Goal: Transaction & Acquisition: Purchase product/service

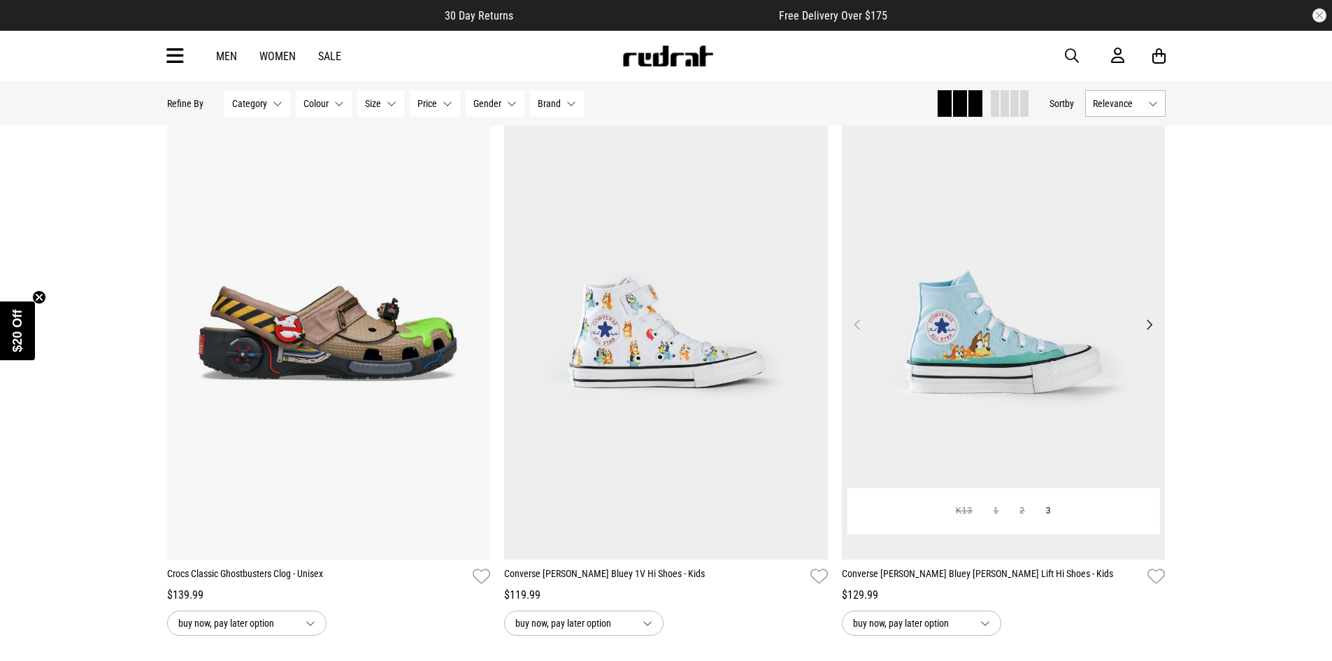
click at [1147, 321] on button "Next" at bounding box center [1148, 324] width 17 height 17
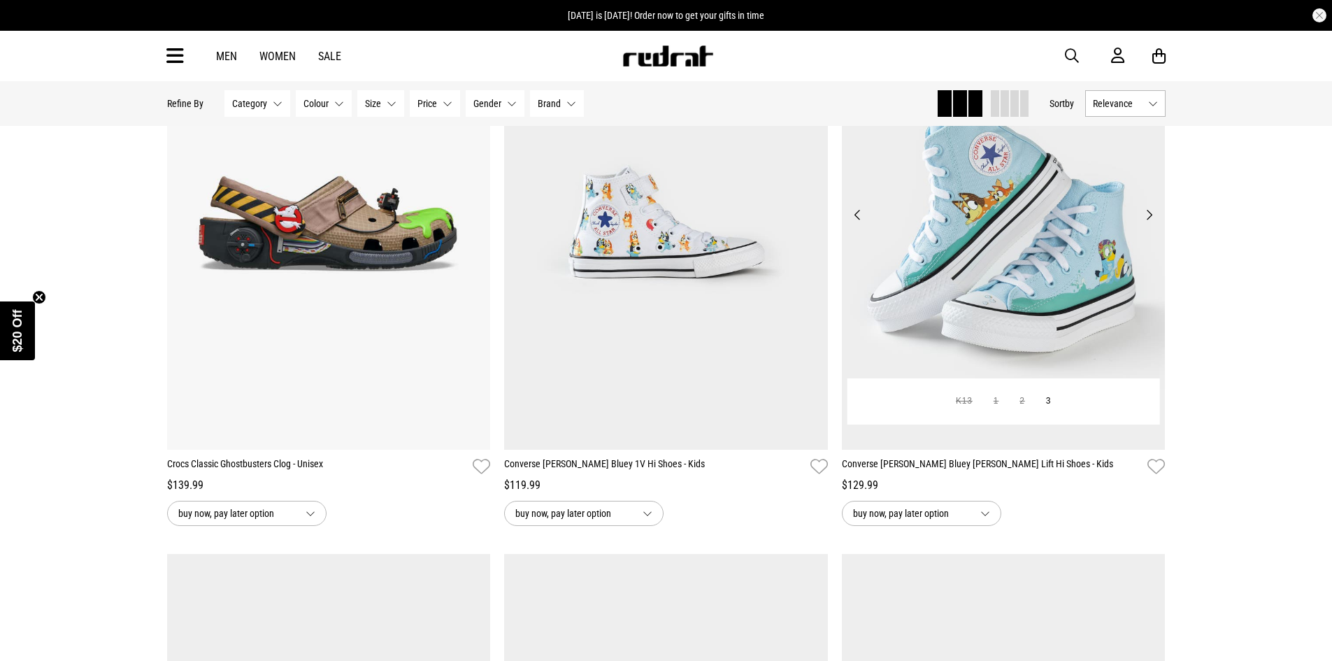
scroll to position [280, 0]
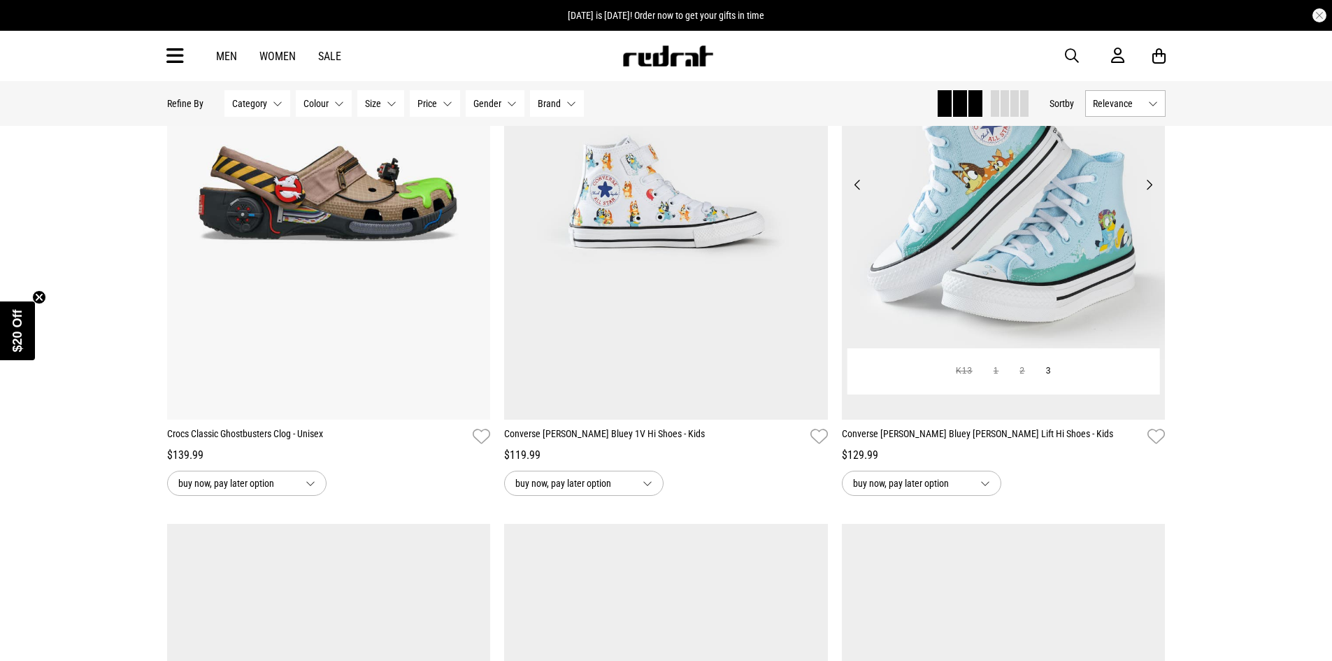
click at [1149, 189] on button "Next" at bounding box center [1148, 184] width 17 height 17
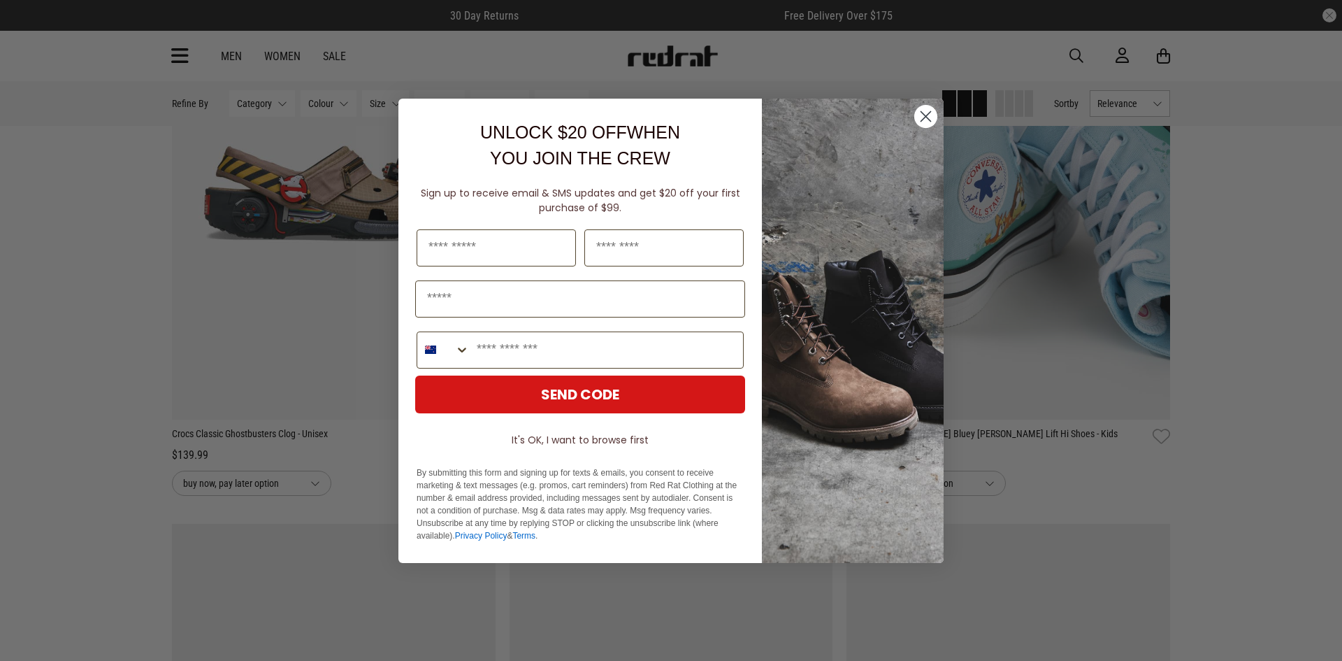
click at [928, 120] on circle "Close dialog" at bounding box center [925, 115] width 23 height 23
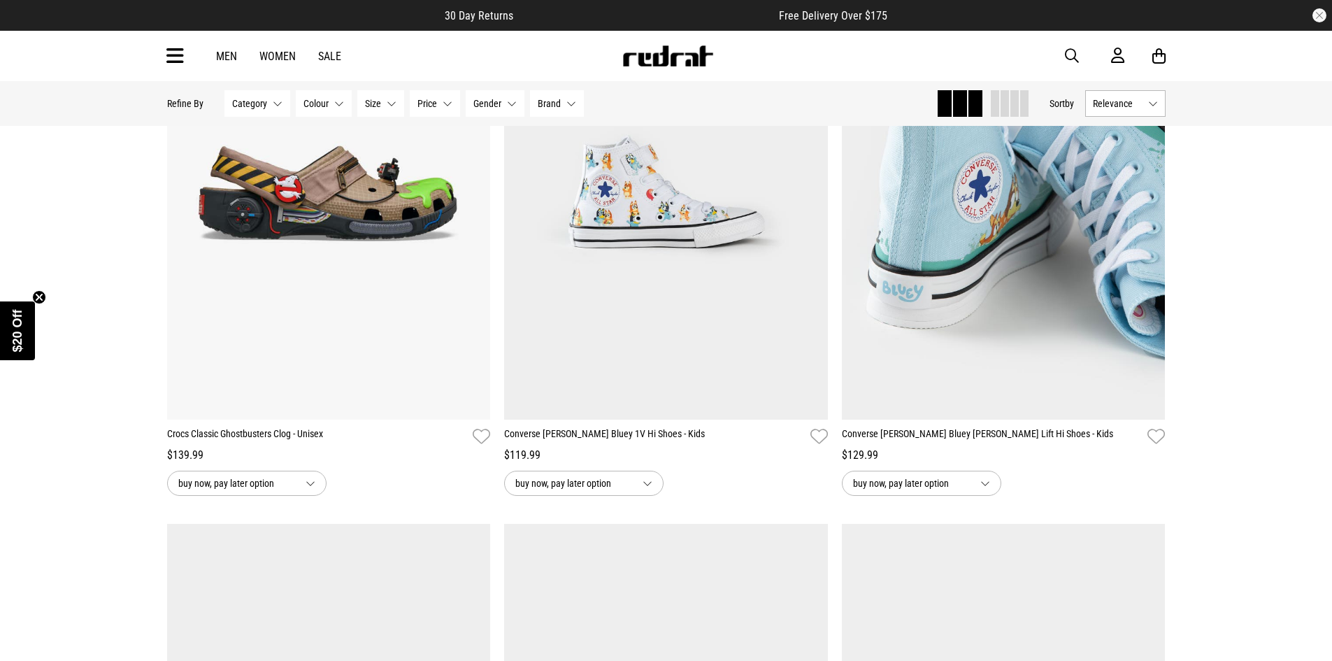
click at [273, 54] on link "Women" at bounding box center [277, 56] width 36 height 13
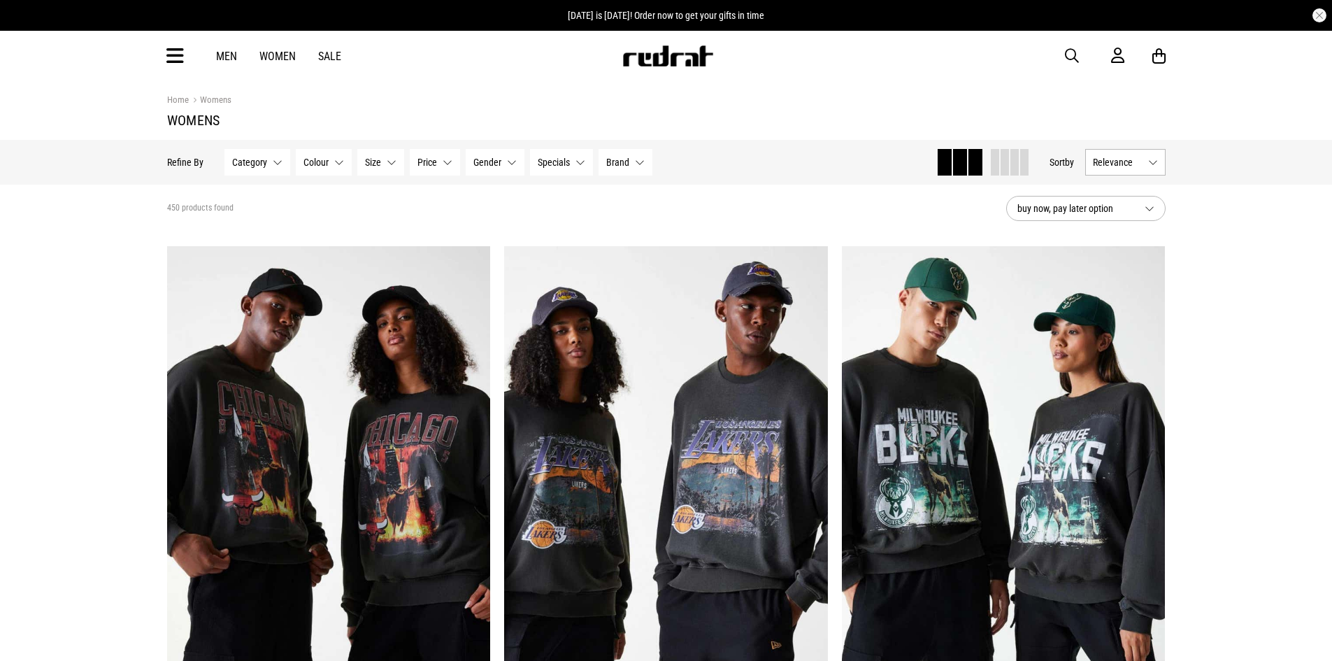
click at [180, 45] on icon at bounding box center [174, 56] width 17 height 23
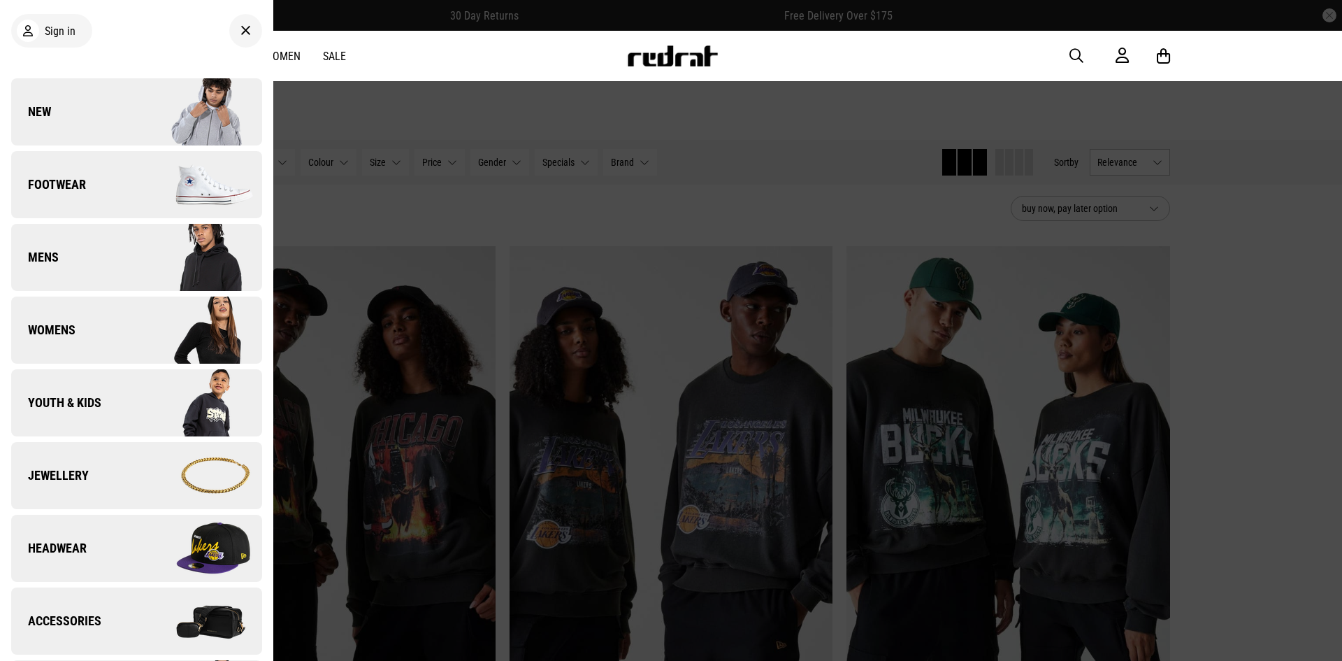
click at [101, 401] on link "Youth & Kids" at bounding box center [136, 402] width 251 height 67
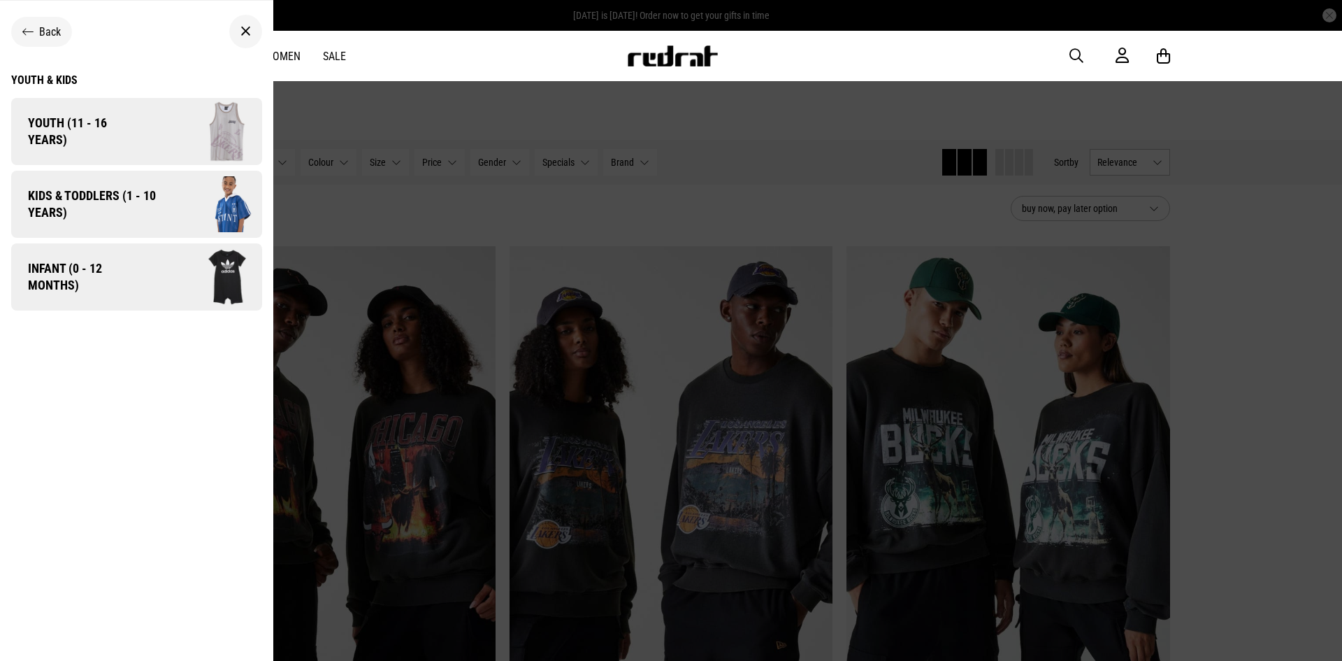
click at [121, 196] on span "Kids & Toddlers (1 - 10 years)" at bounding box center [87, 204] width 152 height 34
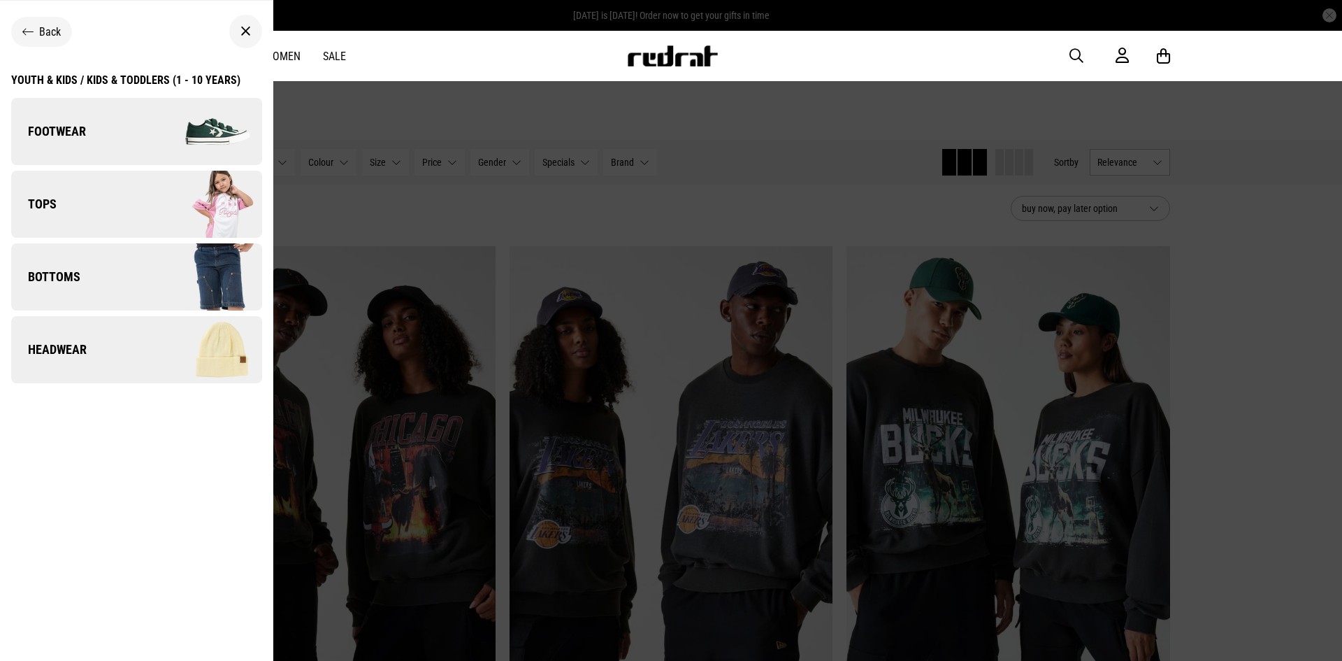
click at [88, 124] on link "Footwear" at bounding box center [136, 131] width 251 height 67
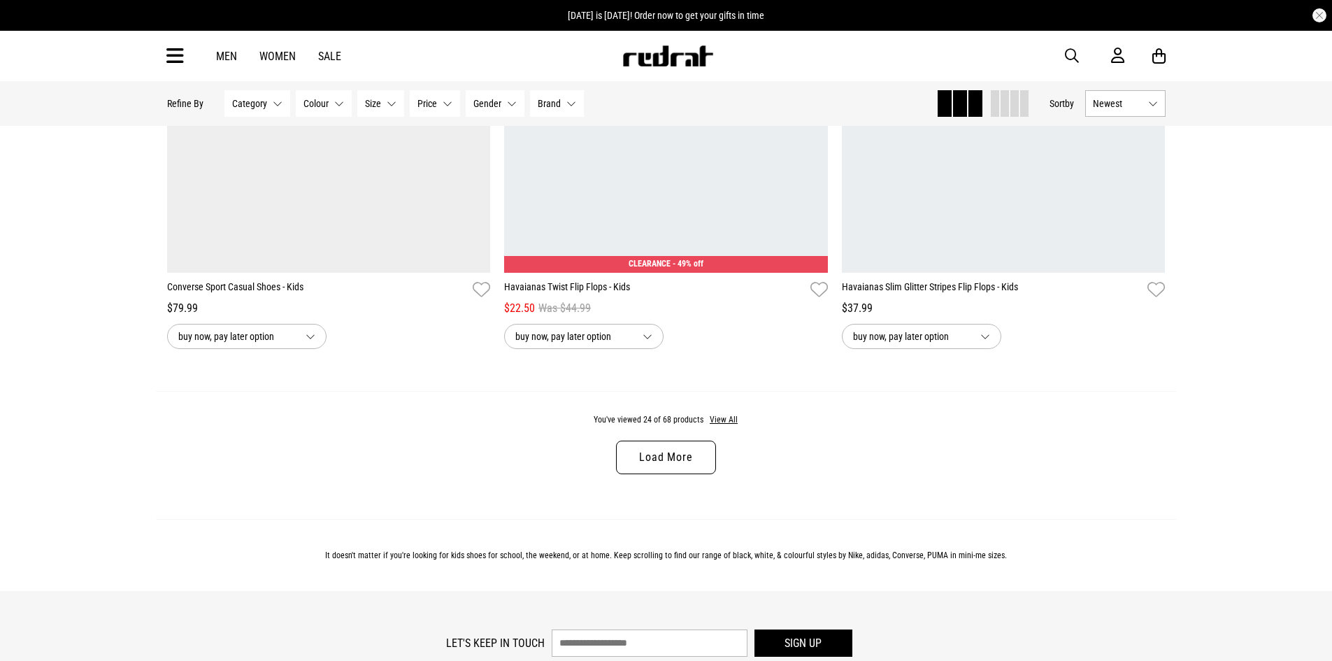
scroll to position [4403, 0]
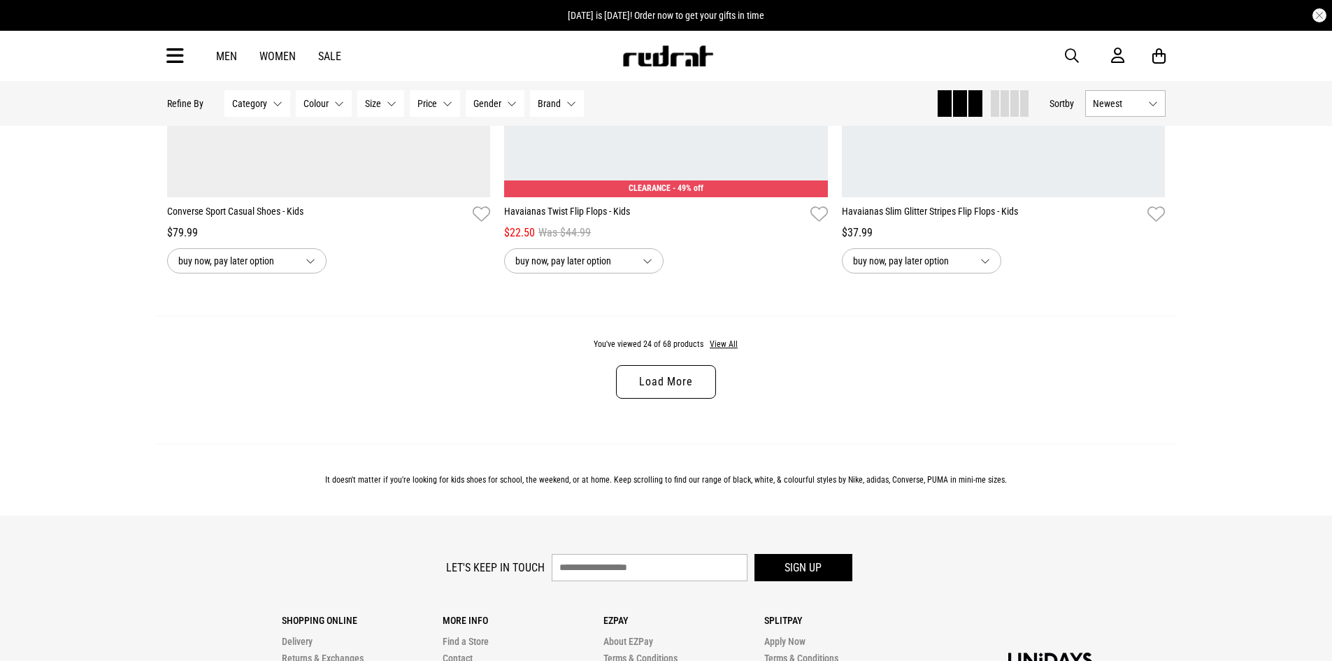
click at [670, 395] on link "Load More" at bounding box center [665, 382] width 99 height 34
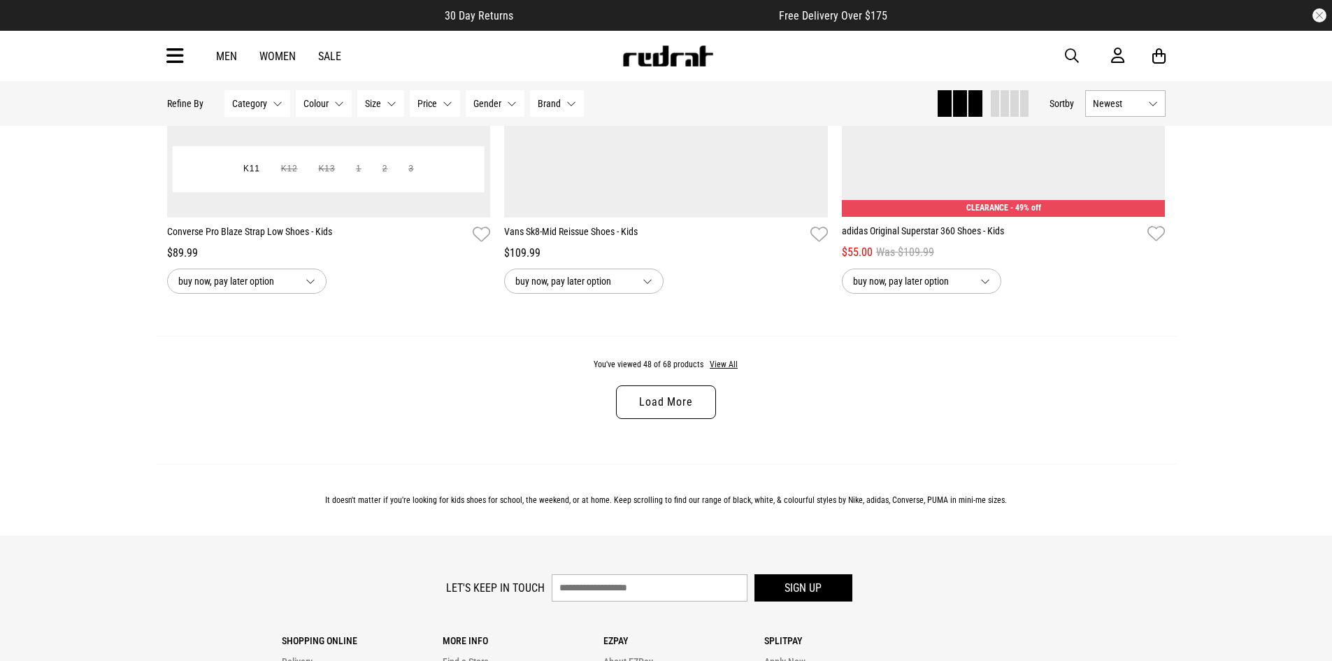
scroll to position [8878, 0]
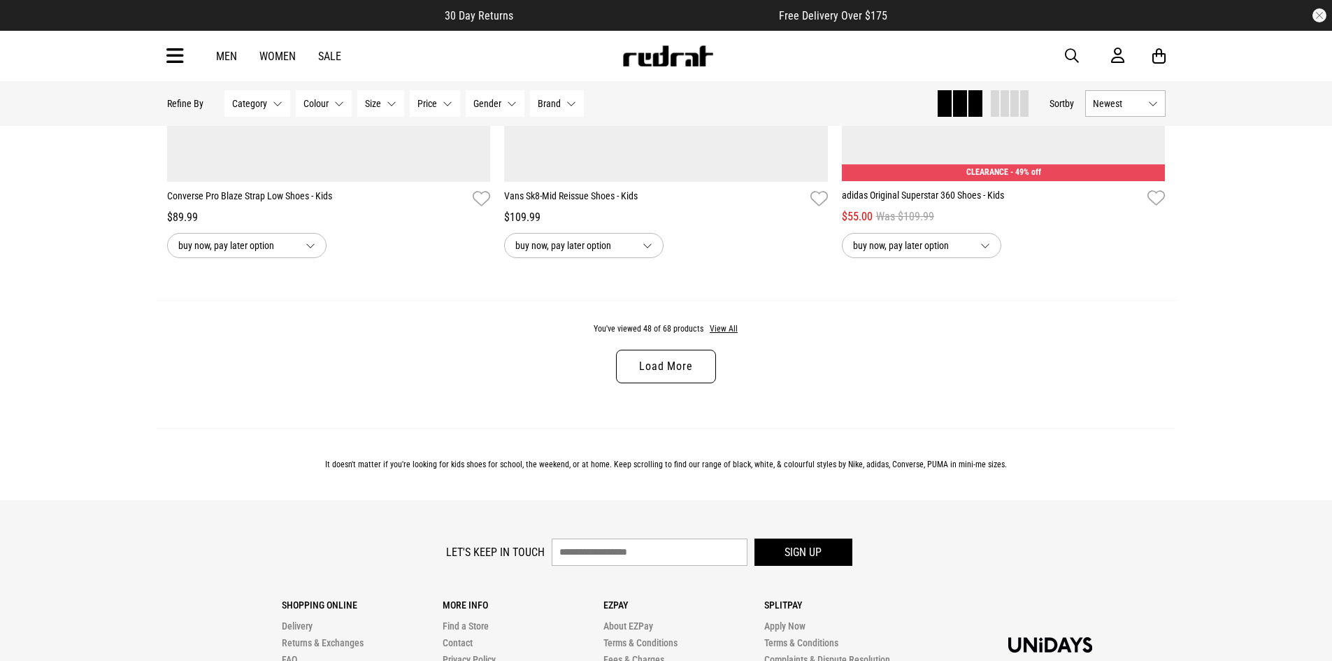
click at [628, 373] on link "Load More" at bounding box center [665, 367] width 99 height 34
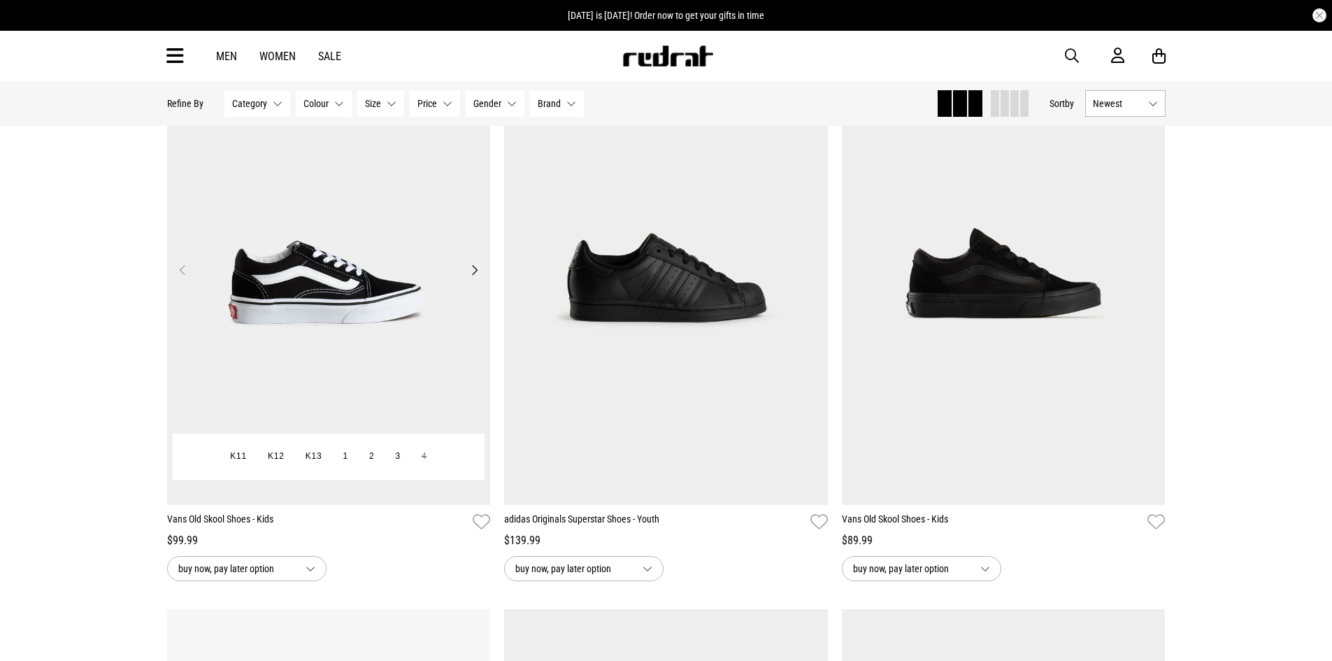
scroll to position [10835, 0]
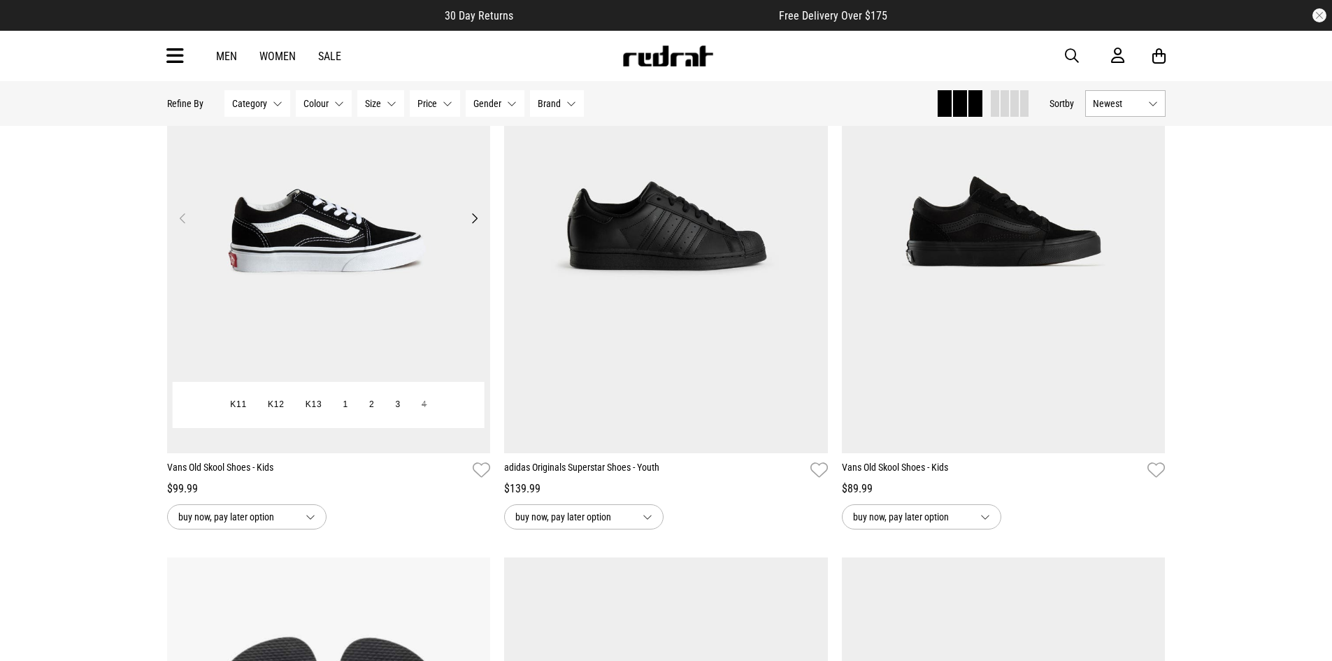
click at [475, 227] on button "Next" at bounding box center [474, 218] width 17 height 17
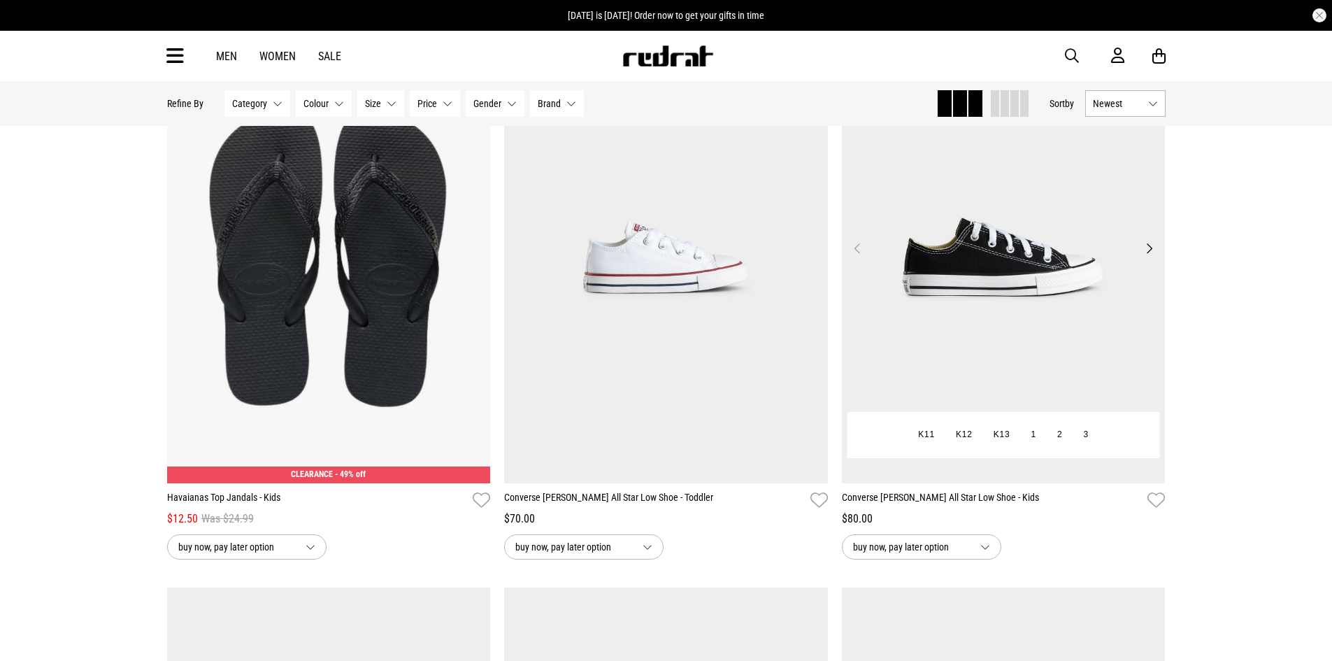
scroll to position [11395, 0]
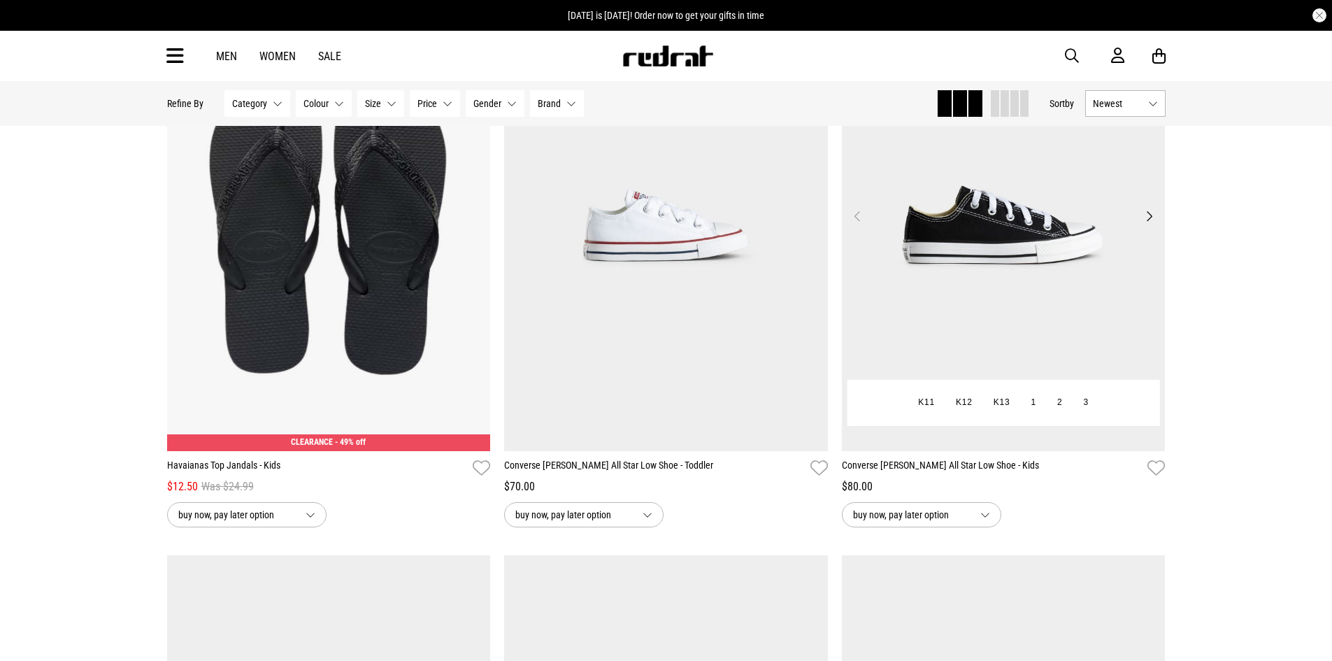
click at [1152, 224] on button "Next" at bounding box center [1148, 216] width 17 height 17
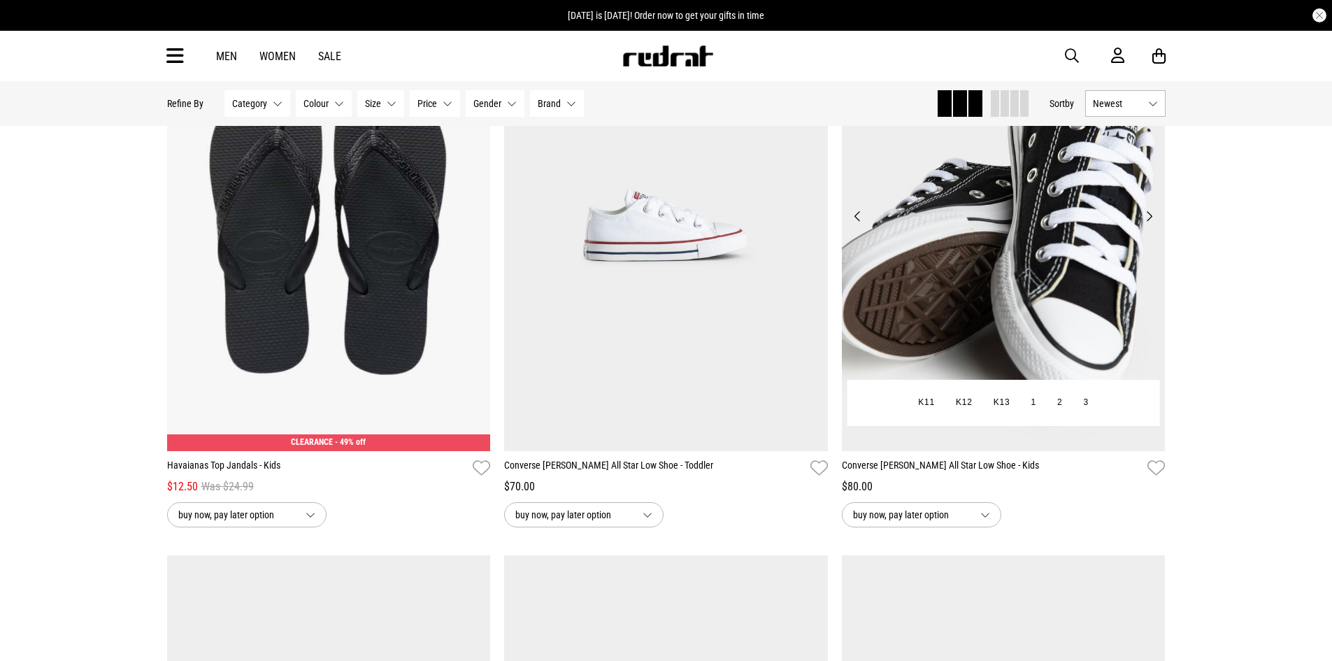
click at [1152, 224] on button "Next" at bounding box center [1148, 216] width 17 height 17
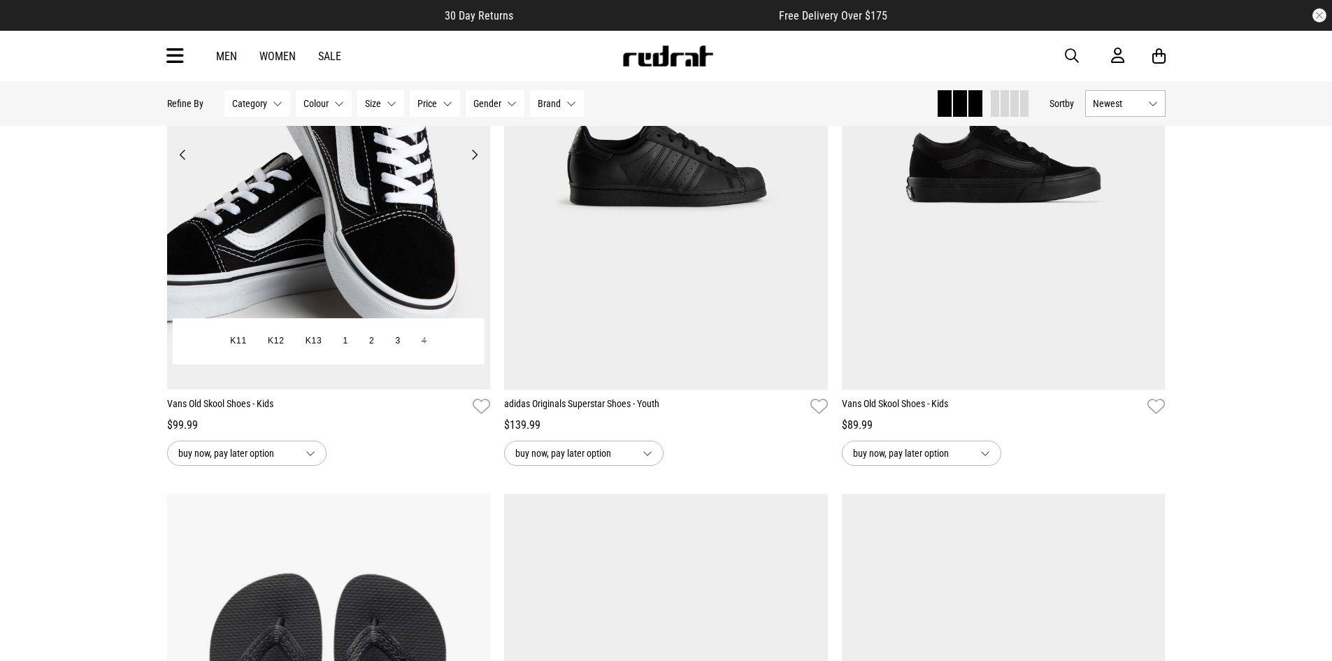
scroll to position [10905, 0]
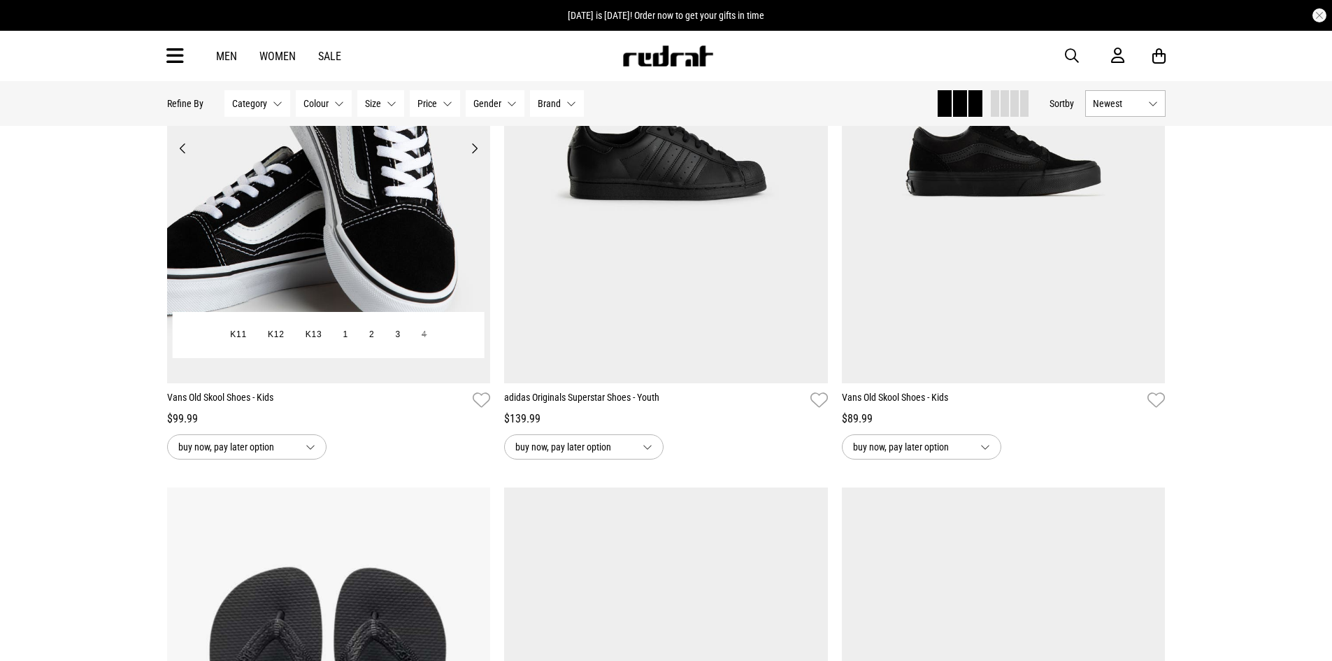
click at [349, 247] on img at bounding box center [329, 156] width 324 height 453
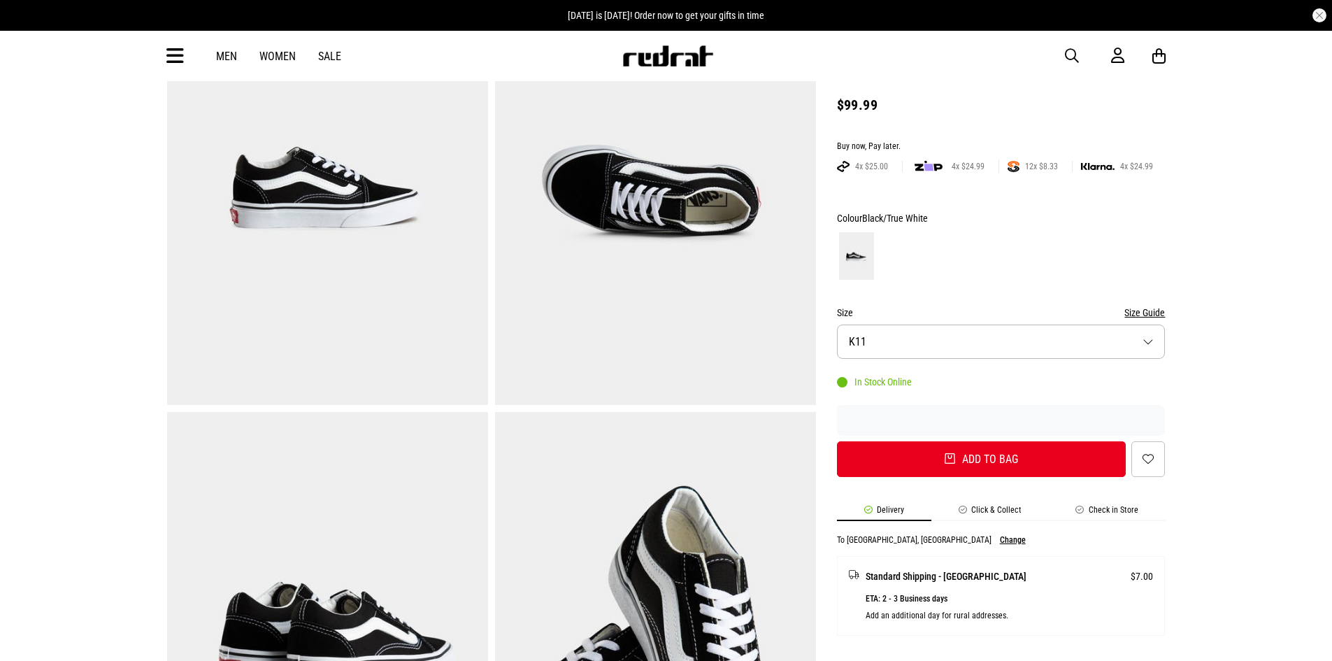
scroll to position [280, 0]
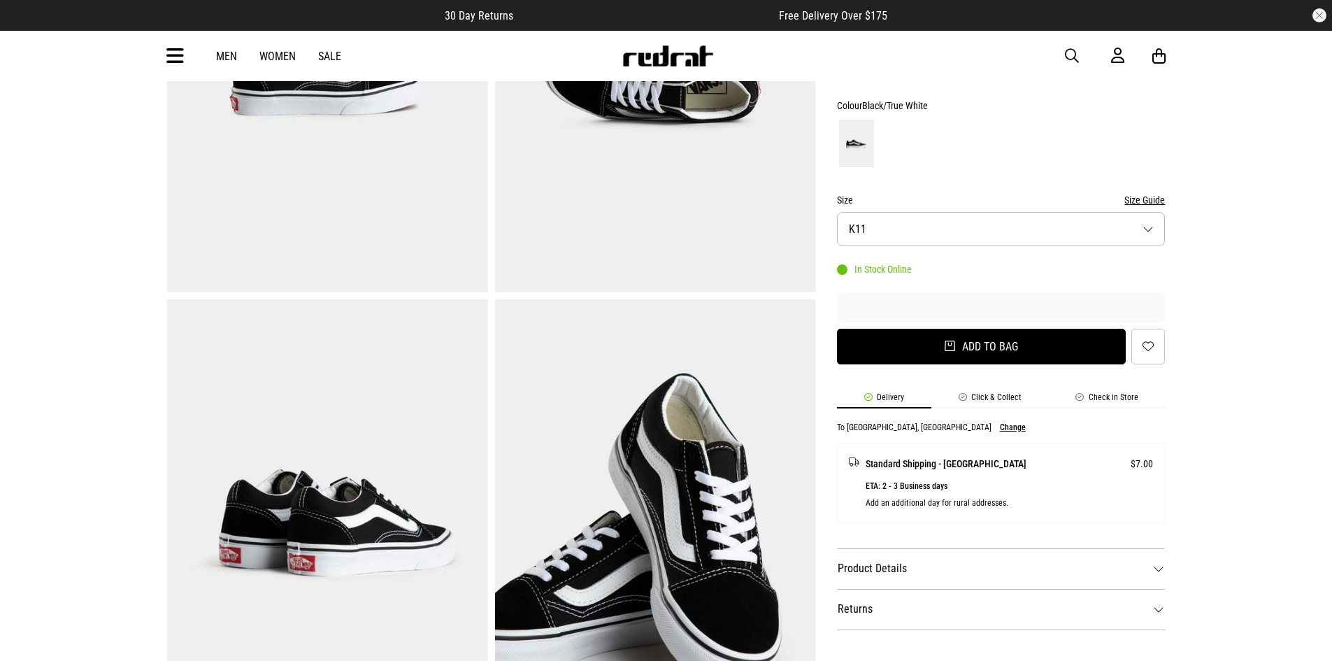
click at [1016, 349] on button "Add to bag" at bounding box center [981, 347] width 289 height 36
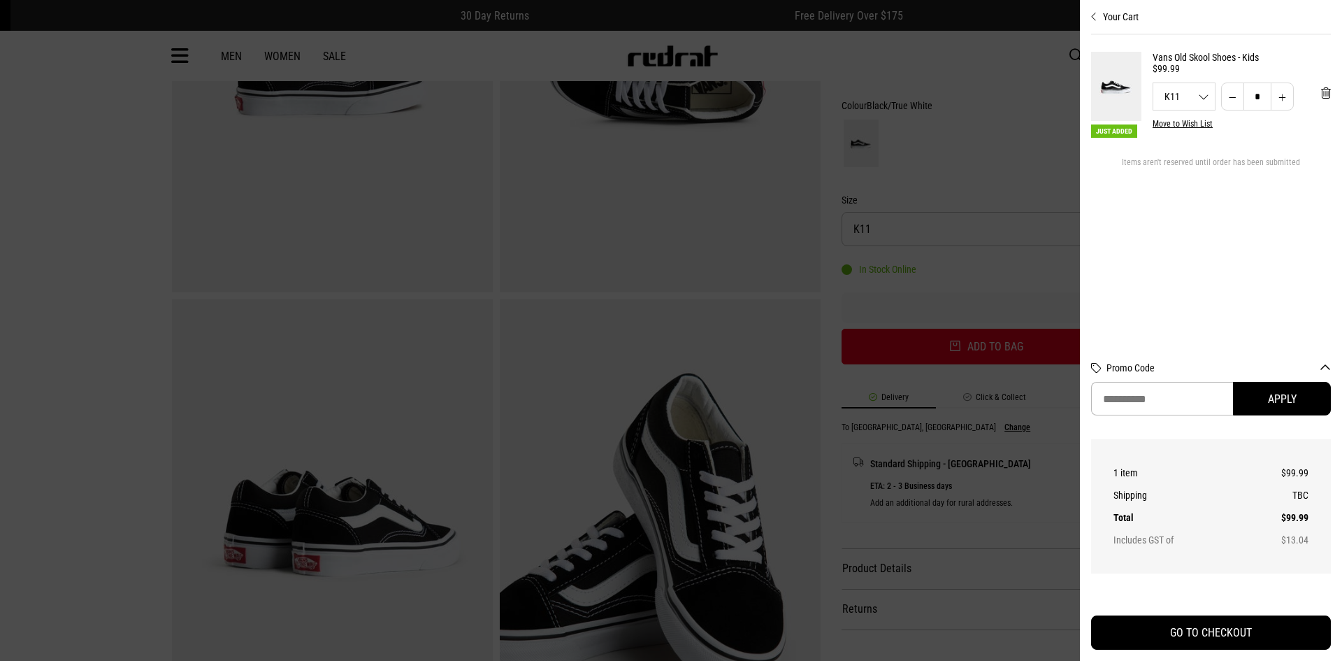
click at [1282, 103] on button "Increase quantity" at bounding box center [1282, 97] width 23 height 28
type input "*"
click at [945, 84] on div at bounding box center [671, 330] width 1342 height 661
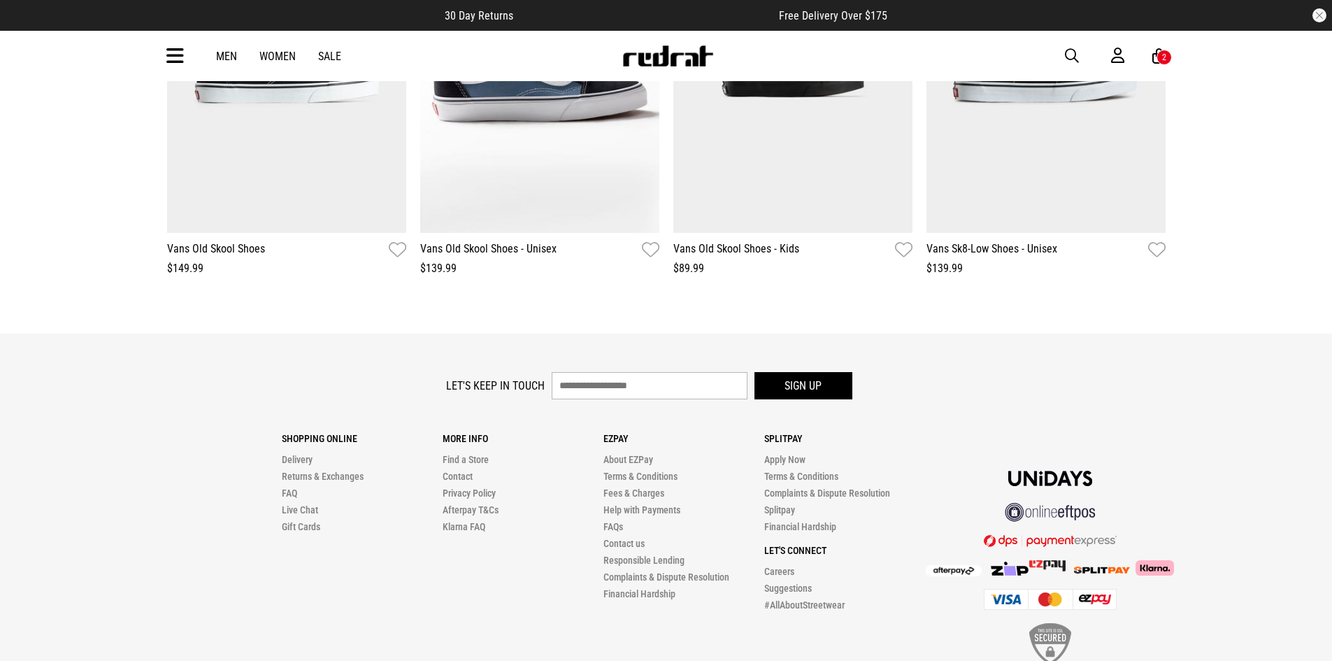
scroll to position [1612, 0]
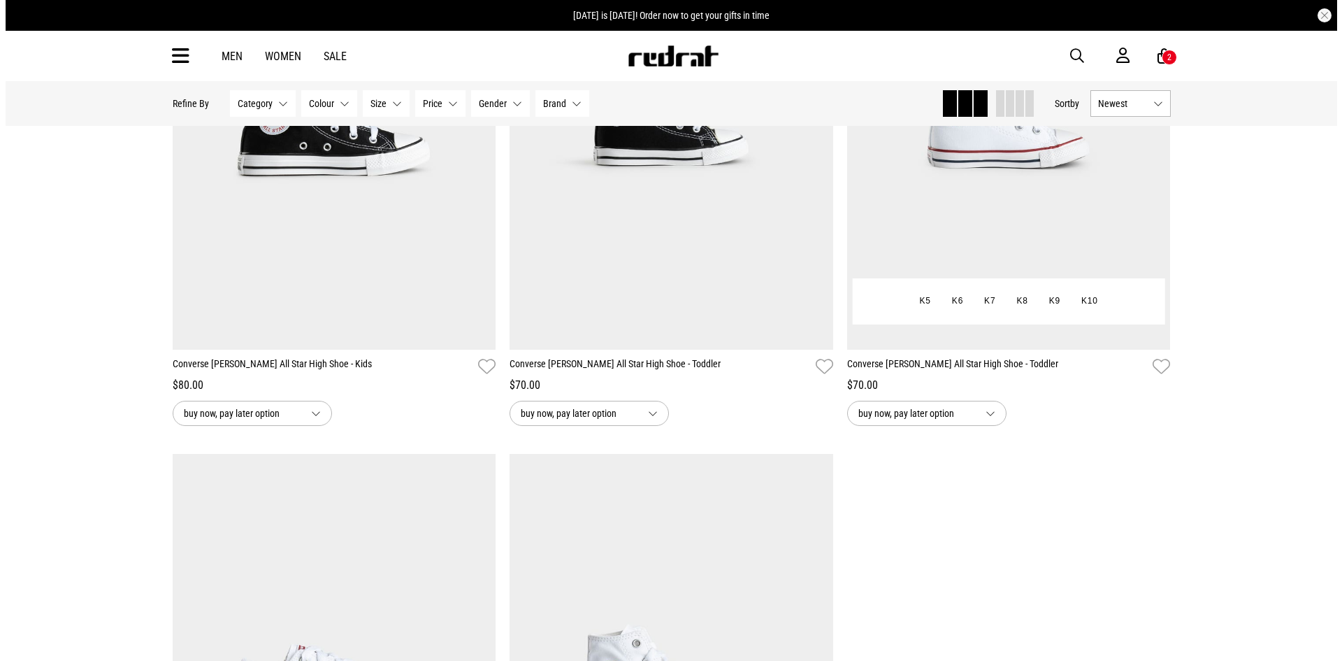
scroll to position [3111, 0]
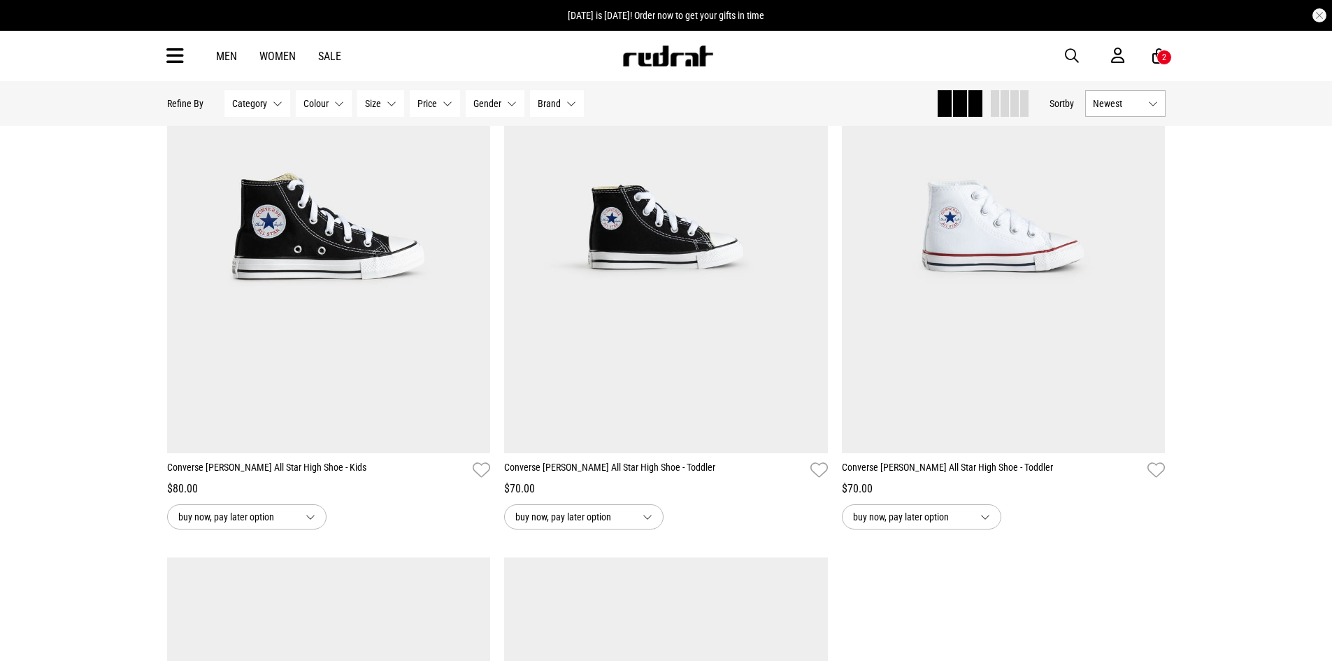
click at [1159, 55] on div "2" at bounding box center [1163, 57] width 15 height 15
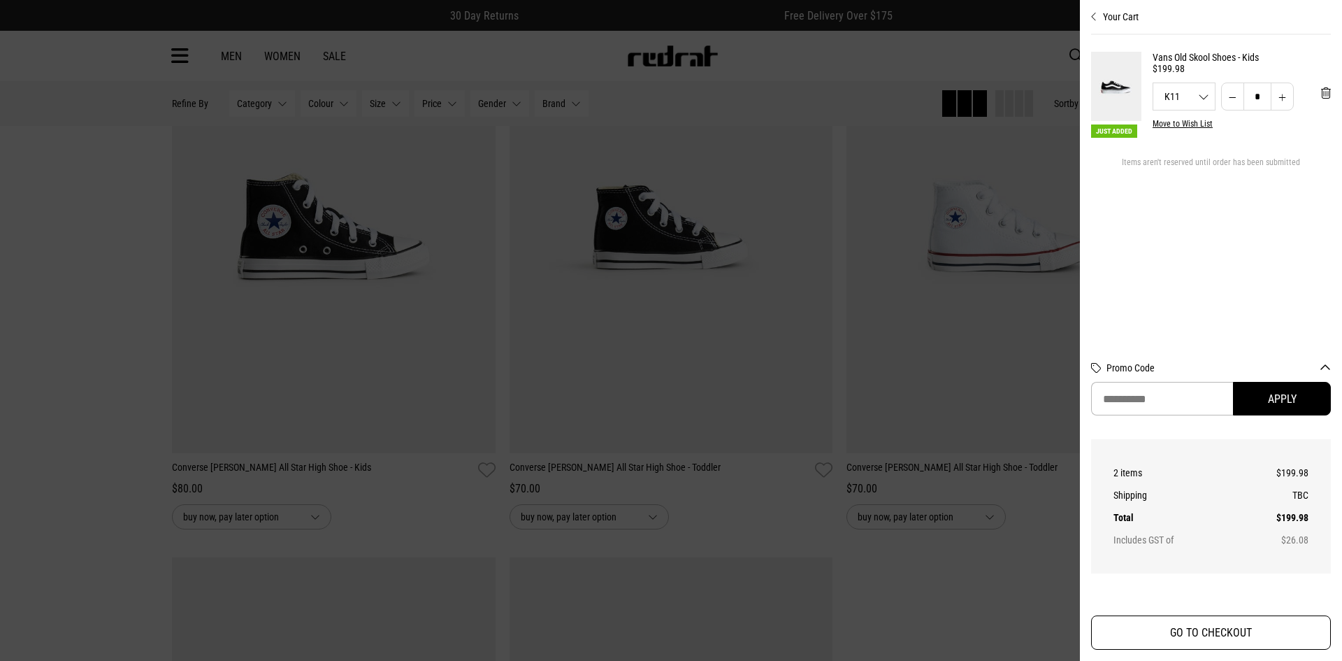
click at [1177, 638] on button "GO TO CHECKOUT" at bounding box center [1211, 632] width 240 height 34
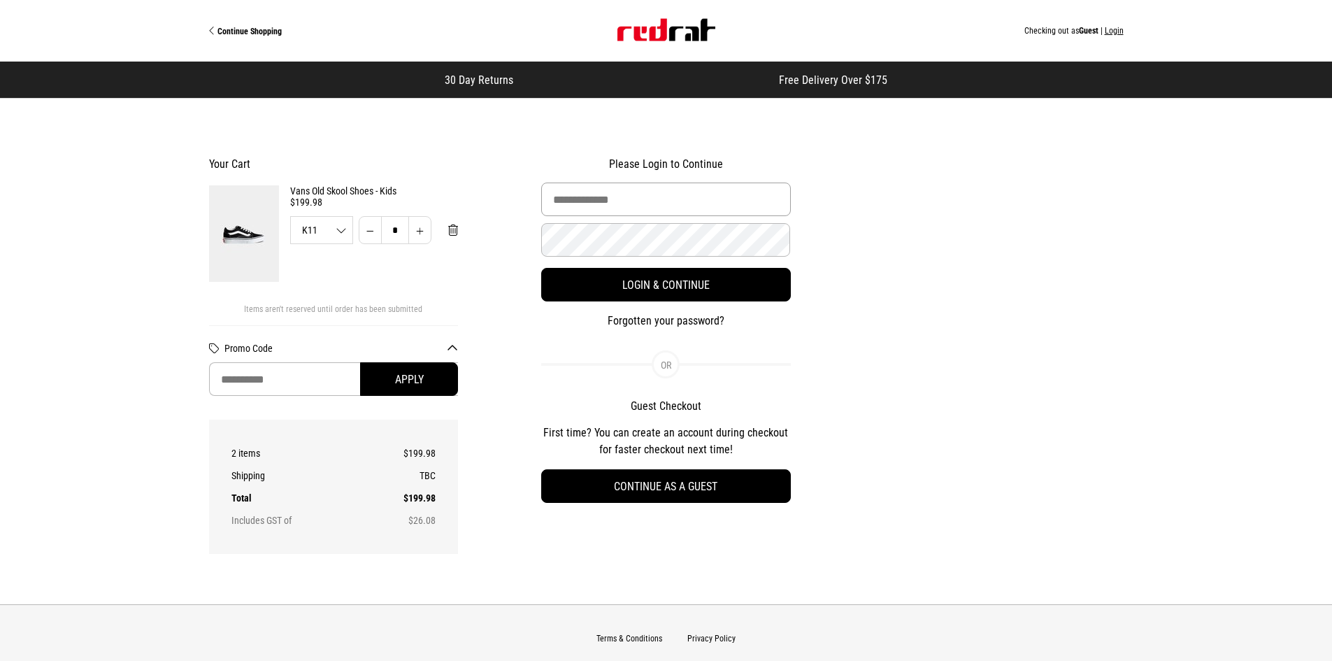
click at [687, 201] on input "Email Address" at bounding box center [666, 199] width 250 height 34
type input "**********"
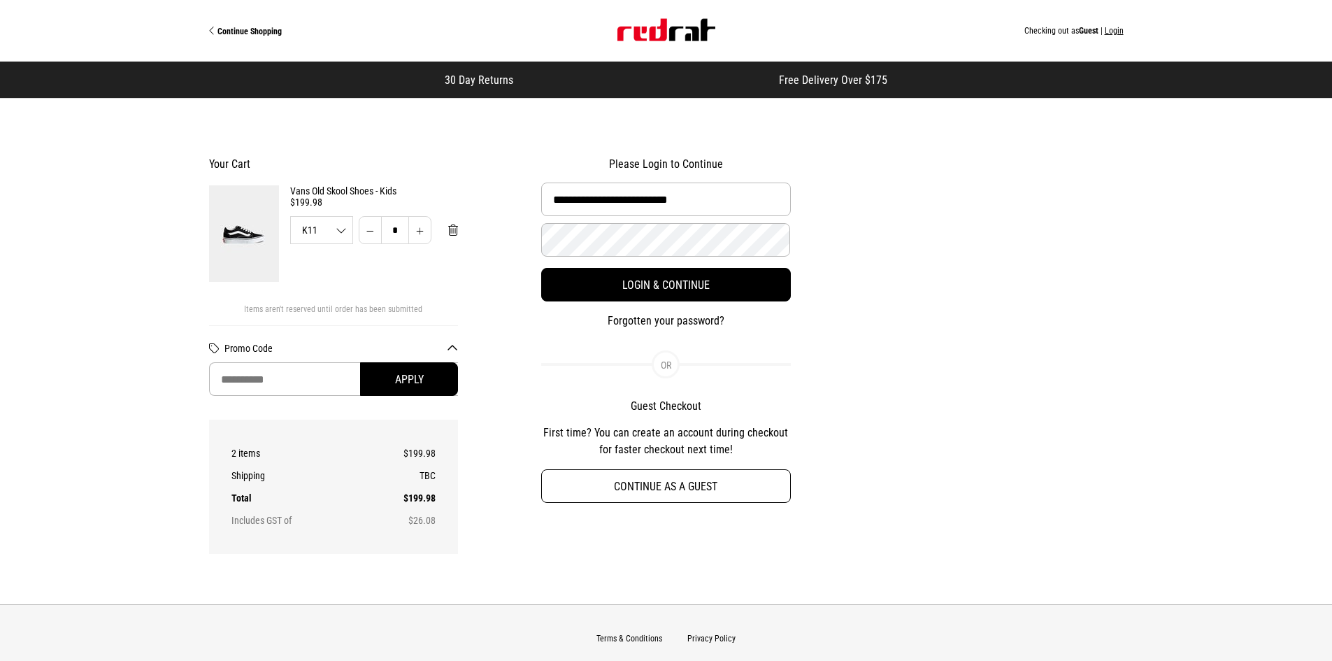
click at [682, 485] on button "Continue as a guest" at bounding box center [666, 486] width 250 height 34
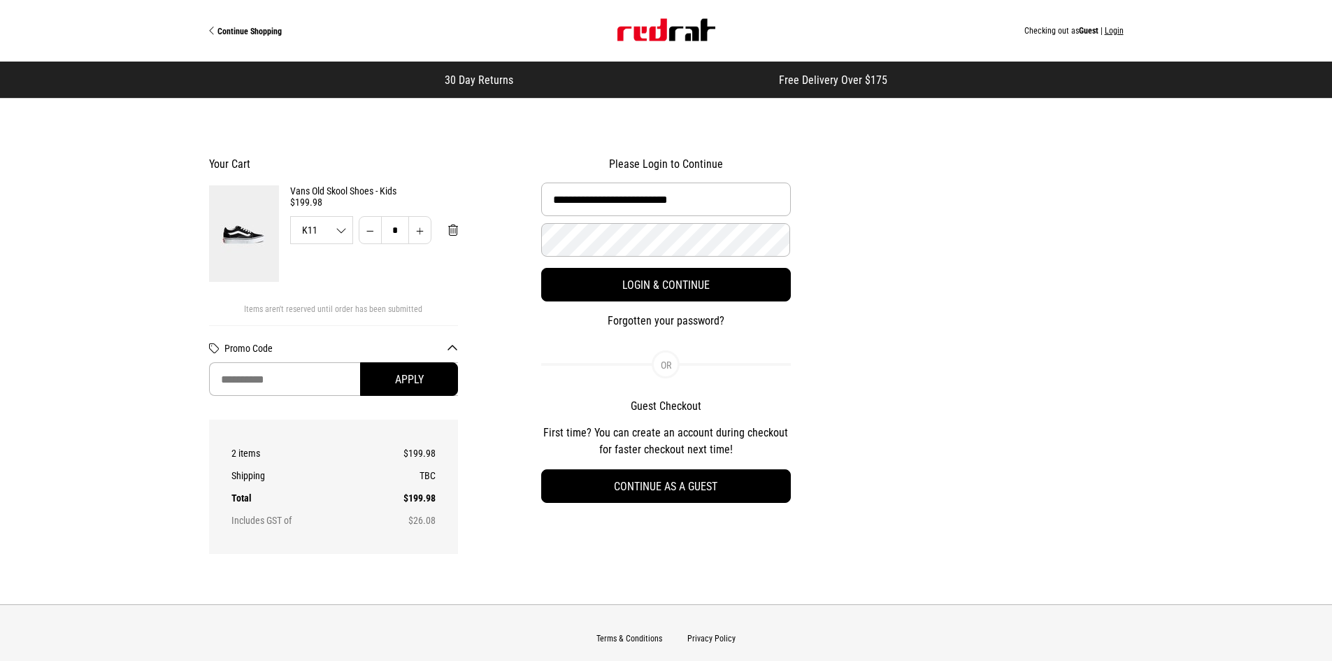
select select "**********"
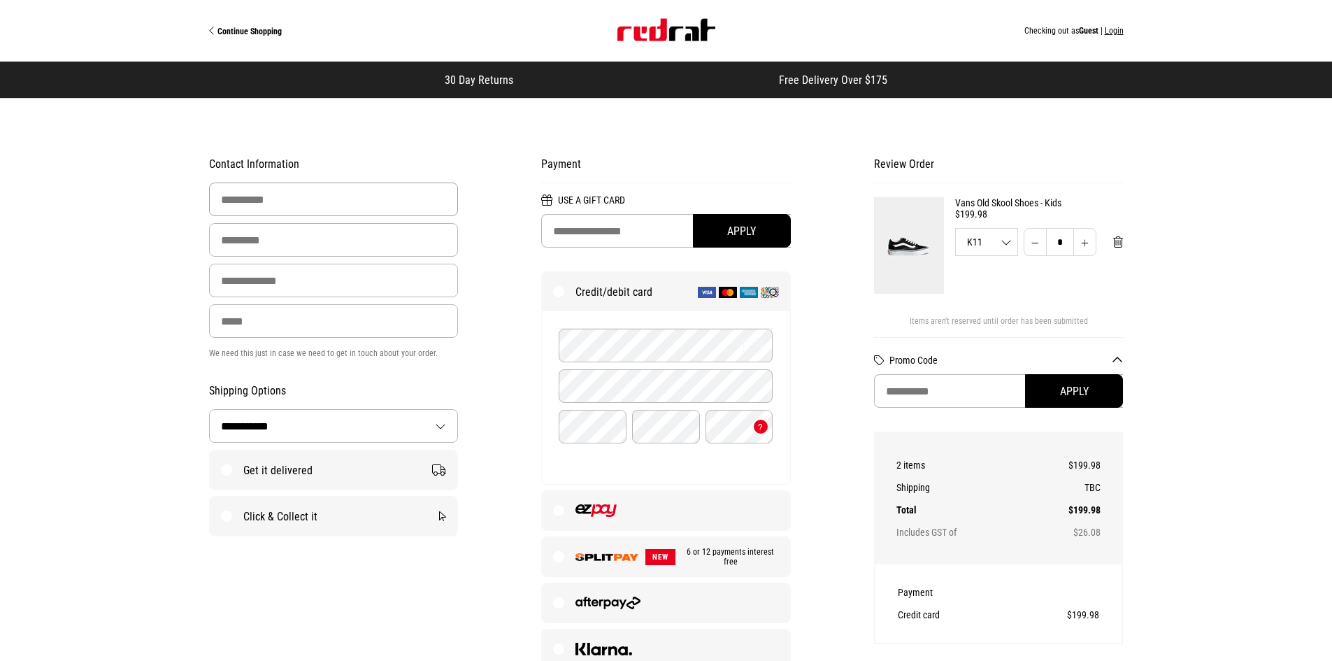
click at [368, 205] on input "First Name" at bounding box center [334, 199] width 250 height 34
type input "******"
type input "********"
type input "**********"
click at [303, 273] on input "Email Address" at bounding box center [334, 281] width 250 height 34
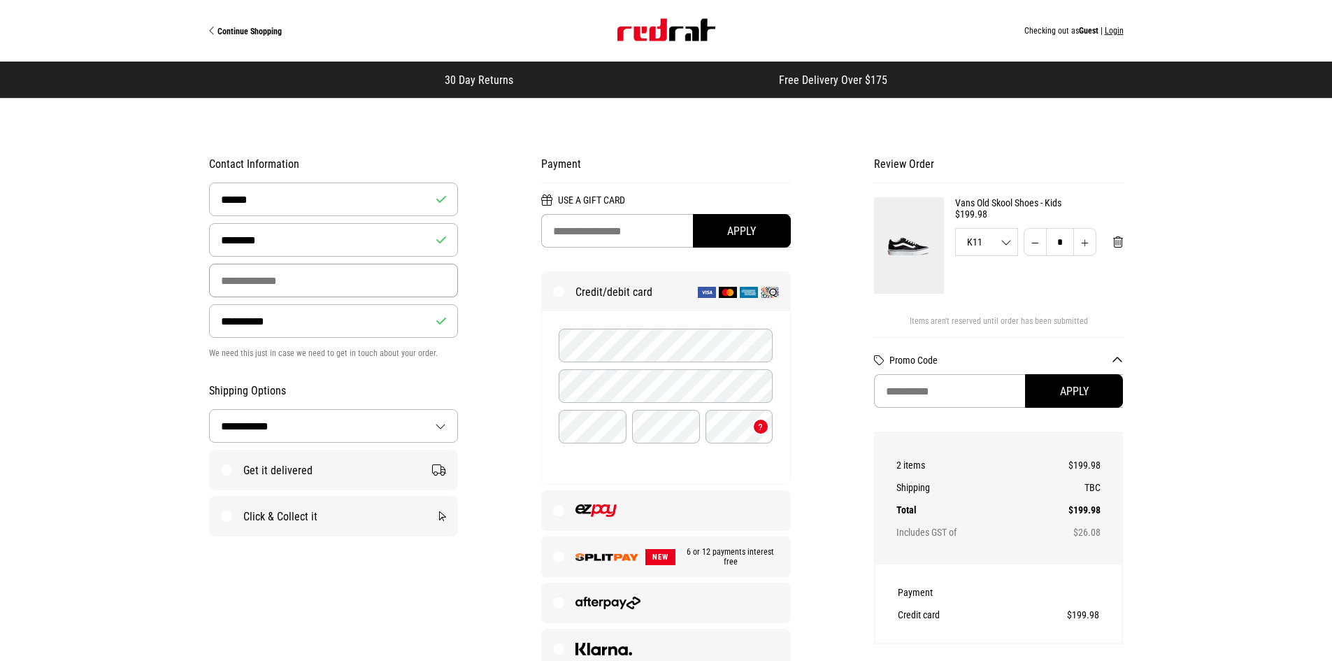
type input "**********"
click at [581, 234] on input "text" at bounding box center [666, 231] width 250 height 34
click at [235, 466] on label "Get it delivered" at bounding box center [334, 469] width 248 height 39
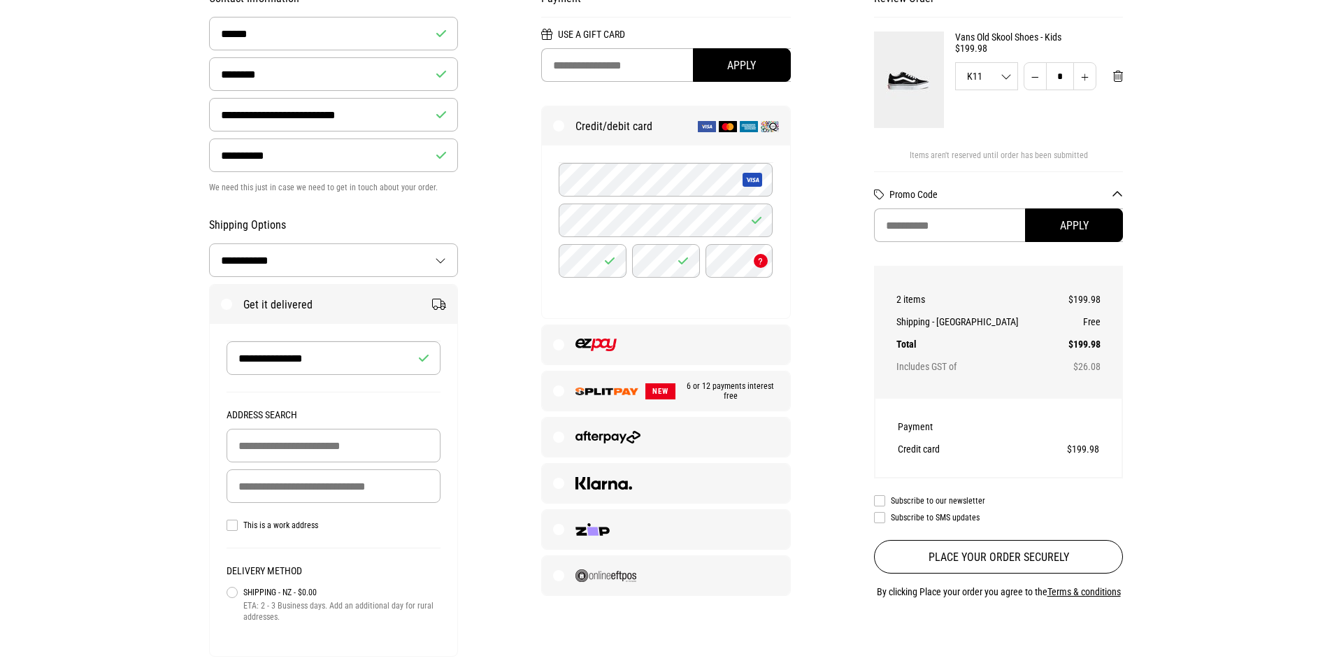
scroll to position [210, 0]
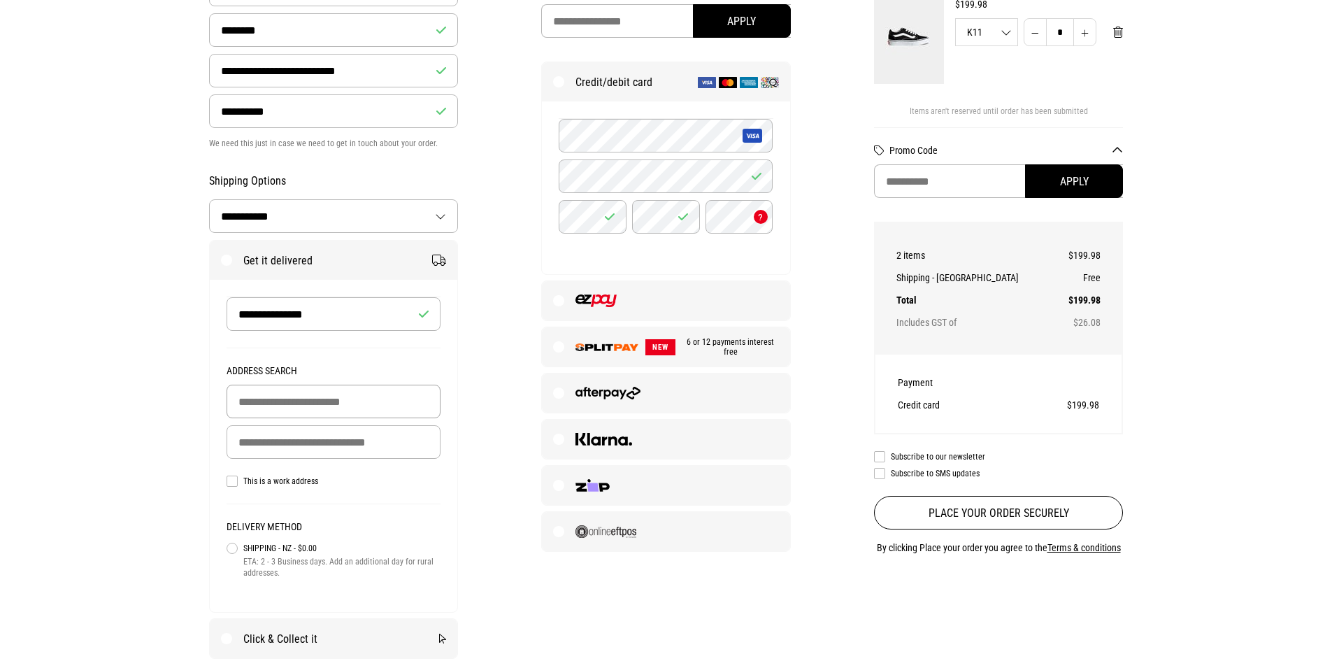
click at [355, 403] on input "Building Name (Optional)" at bounding box center [334, 402] width 215 height 34
type input "*"
click at [339, 440] on input "Delivery Address" at bounding box center [334, 442] width 215 height 34
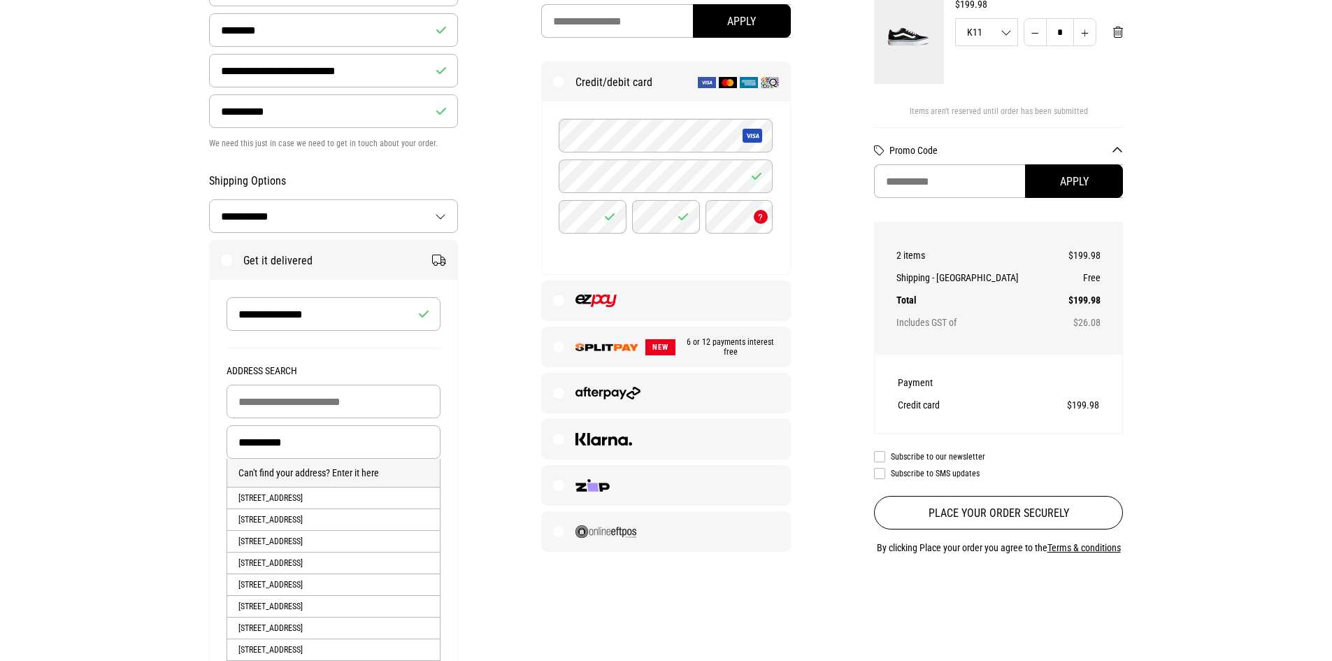
click at [320, 494] on li "25 Motutahae Street, Taupo, TAUPO, Taupo District" at bounding box center [333, 498] width 213 height 22
type input "**********"
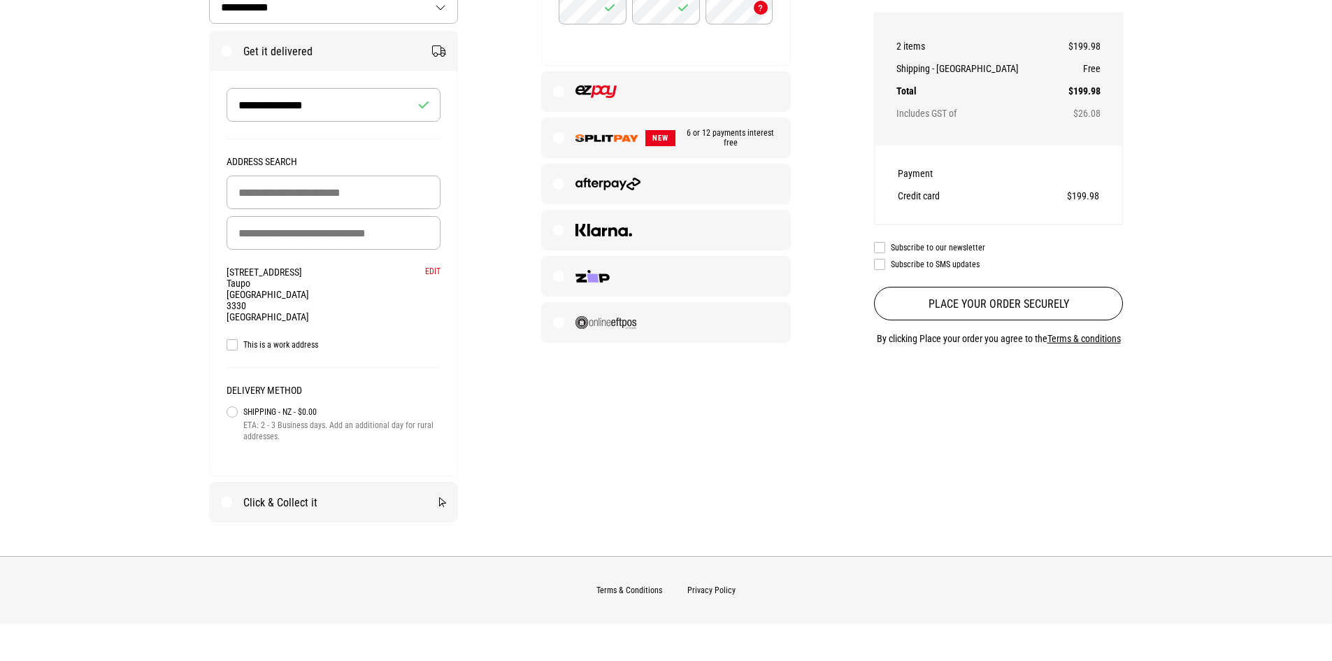
scroll to position [419, 0]
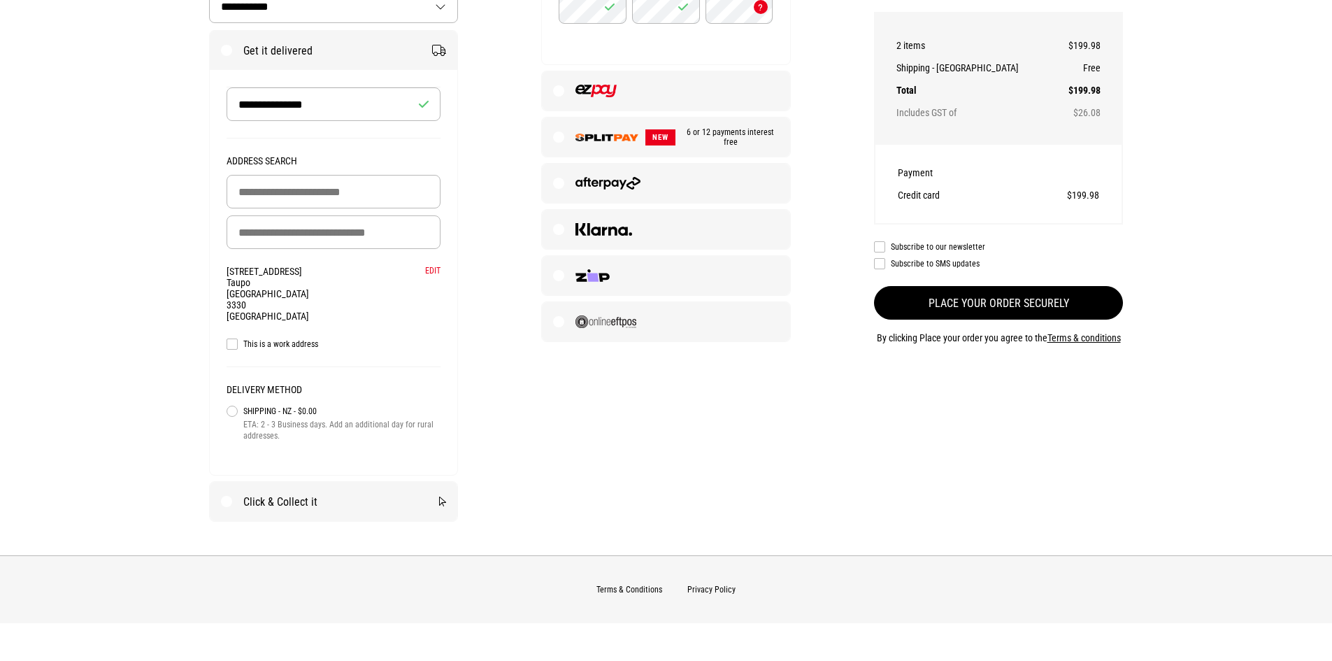
click at [922, 306] on button "Place your order securely" at bounding box center [999, 303] width 250 height 34
